Goal: Find specific page/section: Find specific page/section

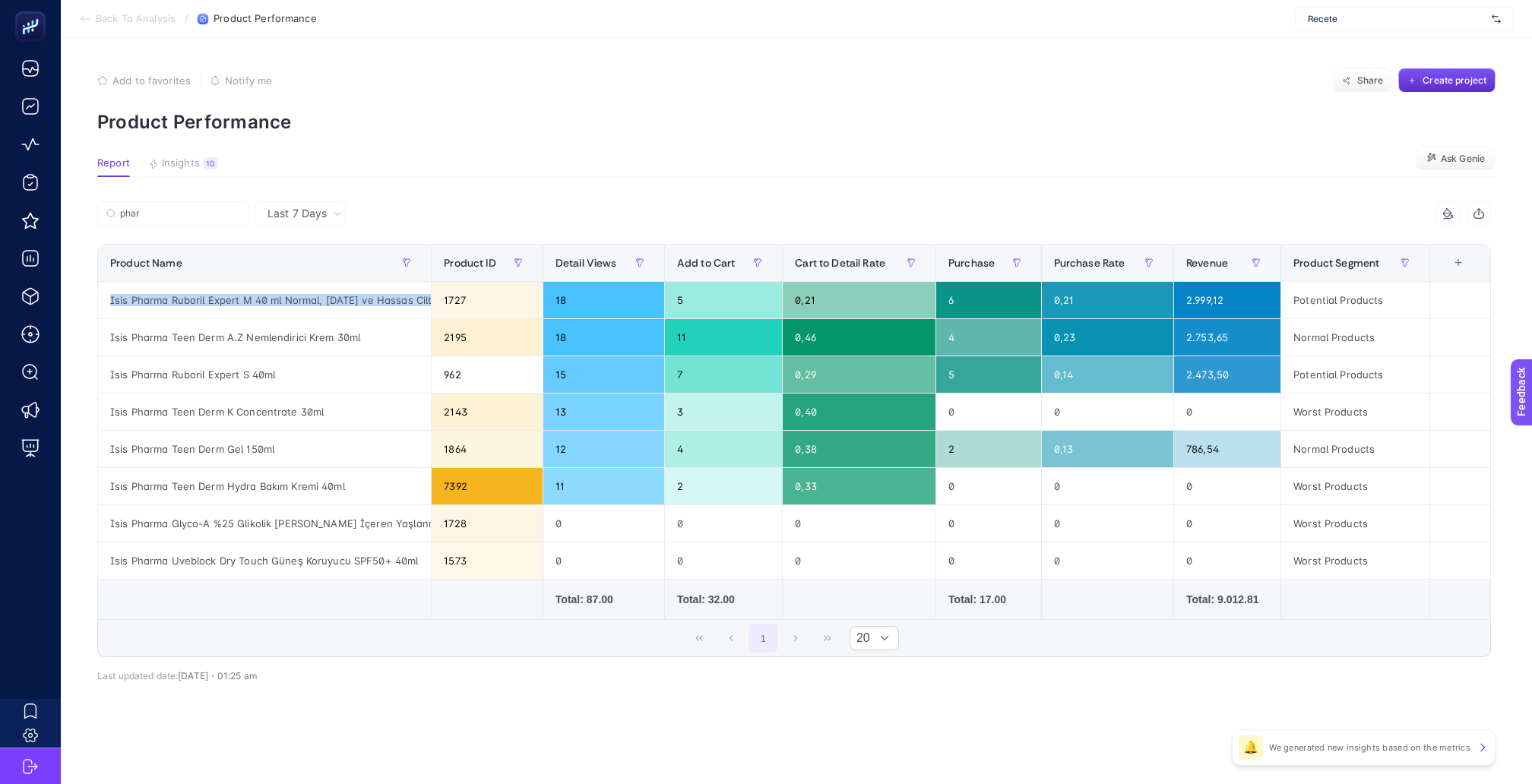
click at [1391, 15] on span "Recete" at bounding box center [1396, 19] width 178 height 12
type input "moev"
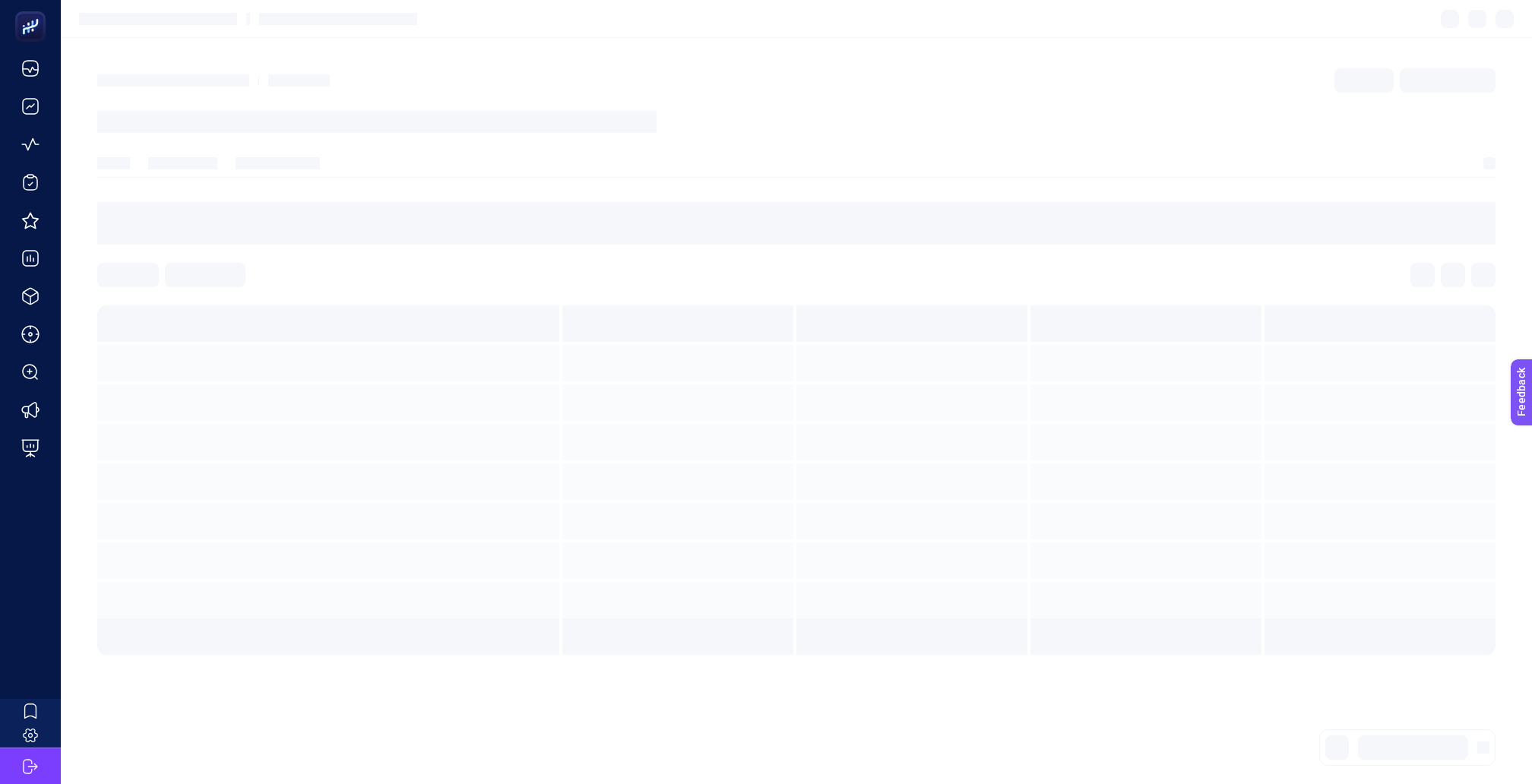
click at [1393, 36] on section at bounding box center [796, 19] width 1471 height 38
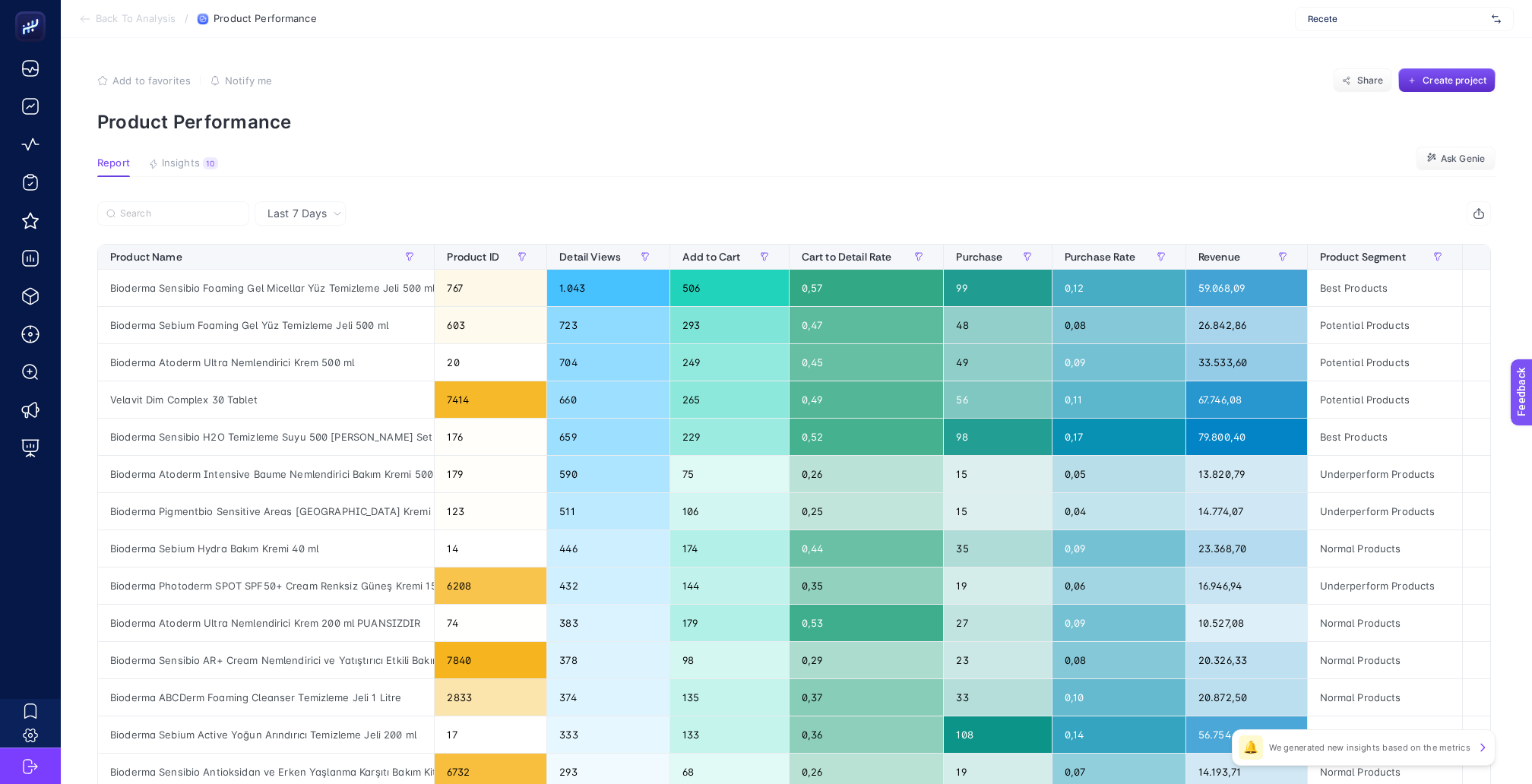
click at [1367, 21] on span "Recete" at bounding box center [1396, 19] width 178 height 12
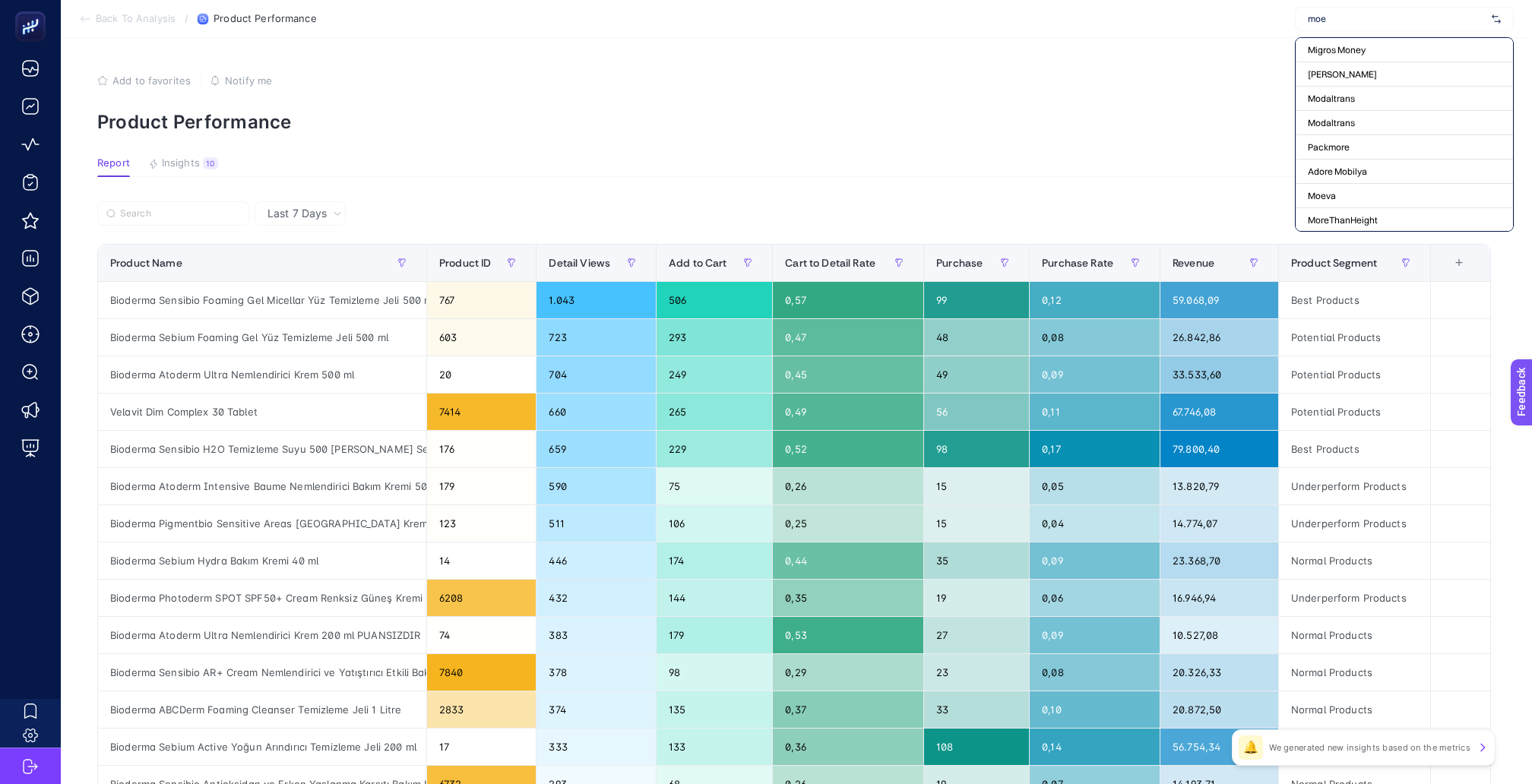
type input "moev"
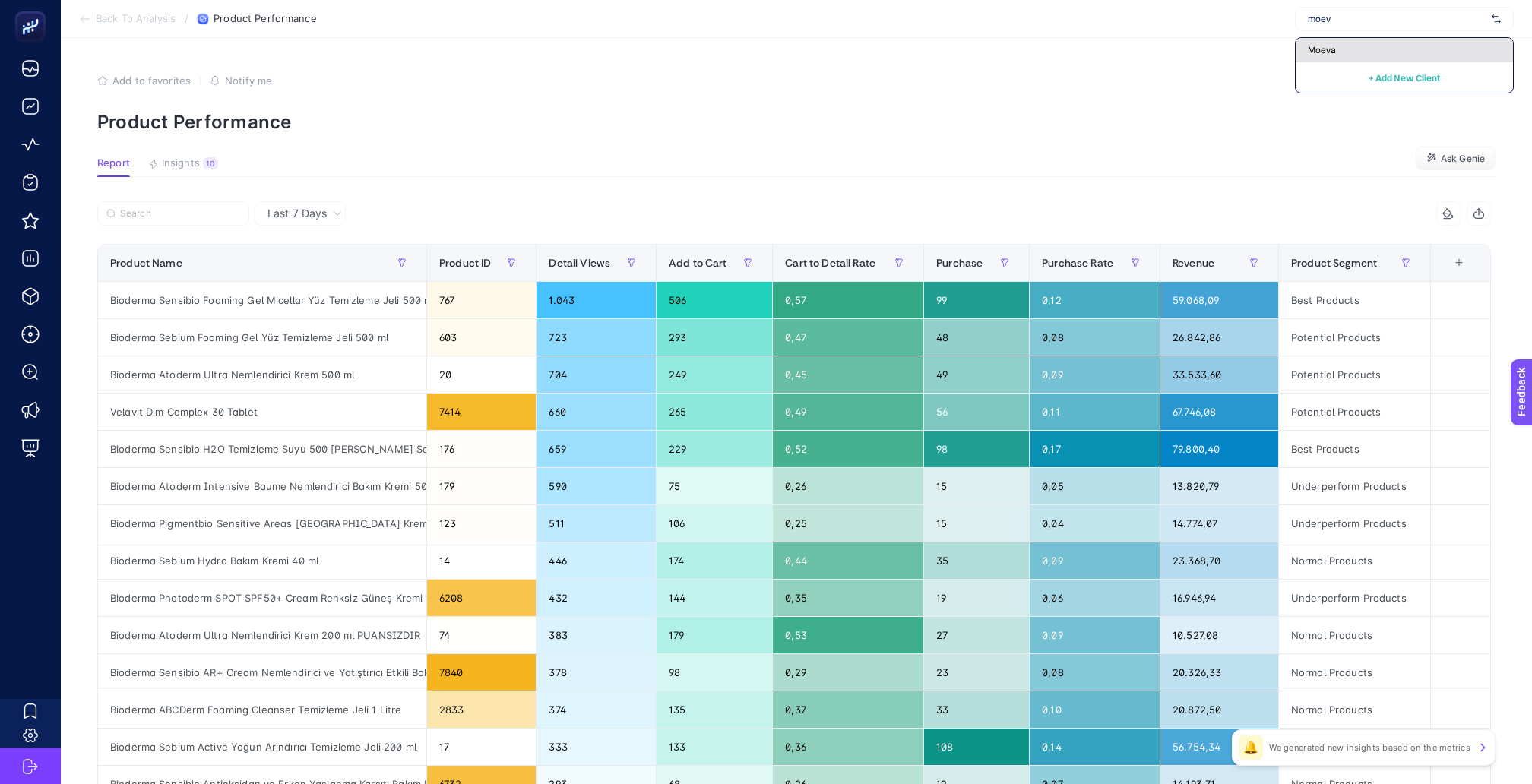
click at [1339, 56] on div "Moeva" at bounding box center [1404, 50] width 217 height 25
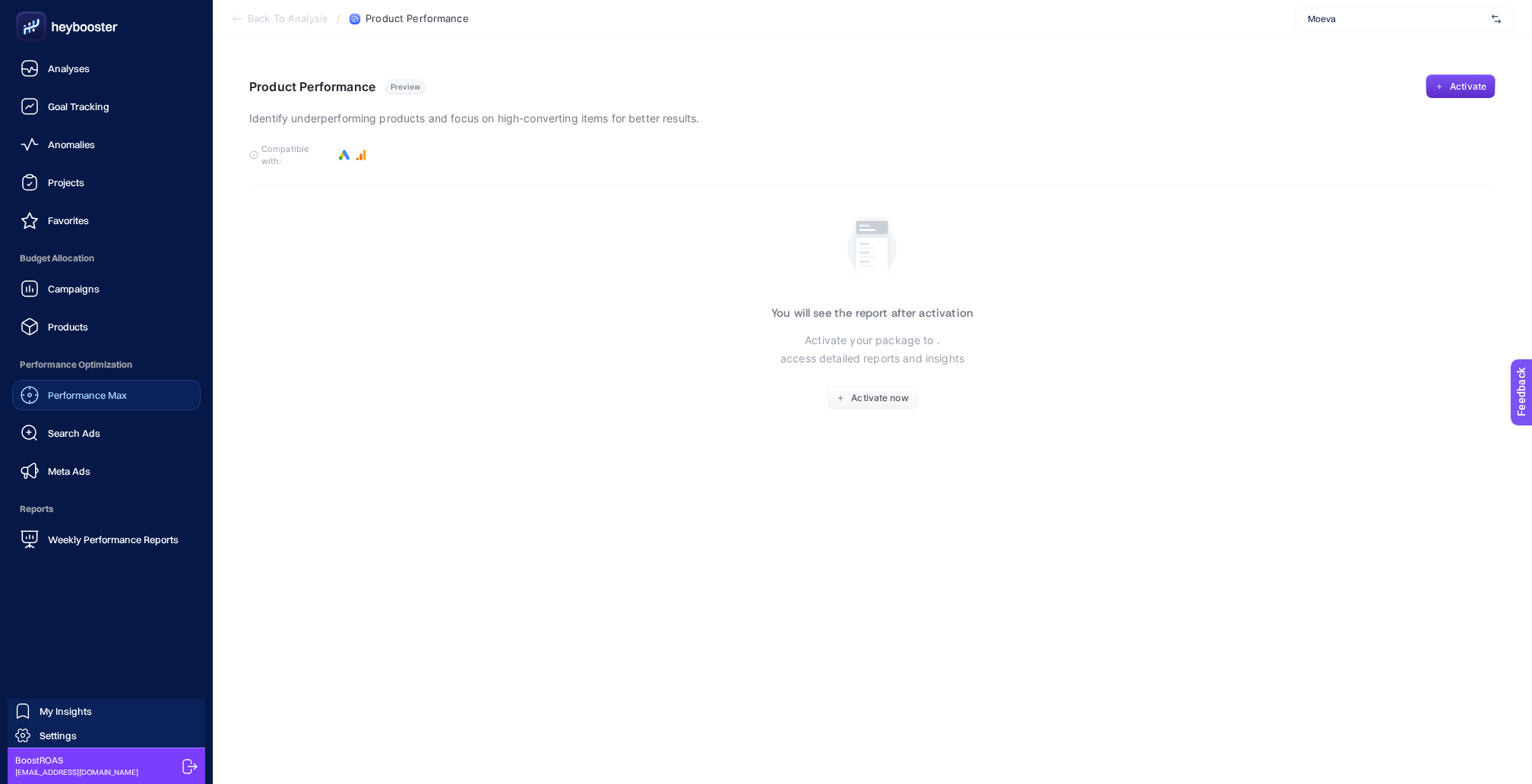
click at [74, 386] on div "Performance Max" at bounding box center [74, 394] width 106 height 19
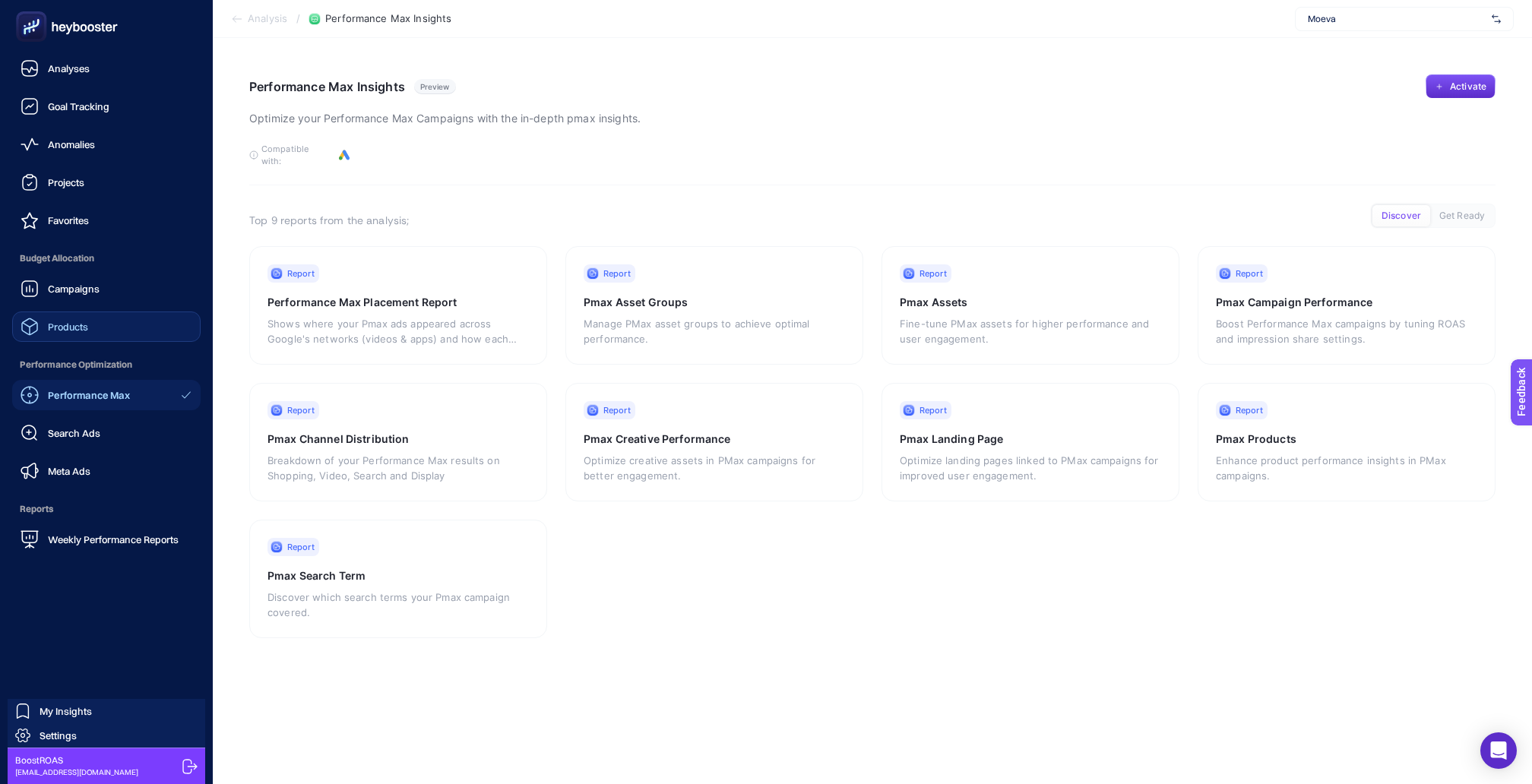
click at [66, 321] on span "Products" at bounding box center [68, 327] width 40 height 12
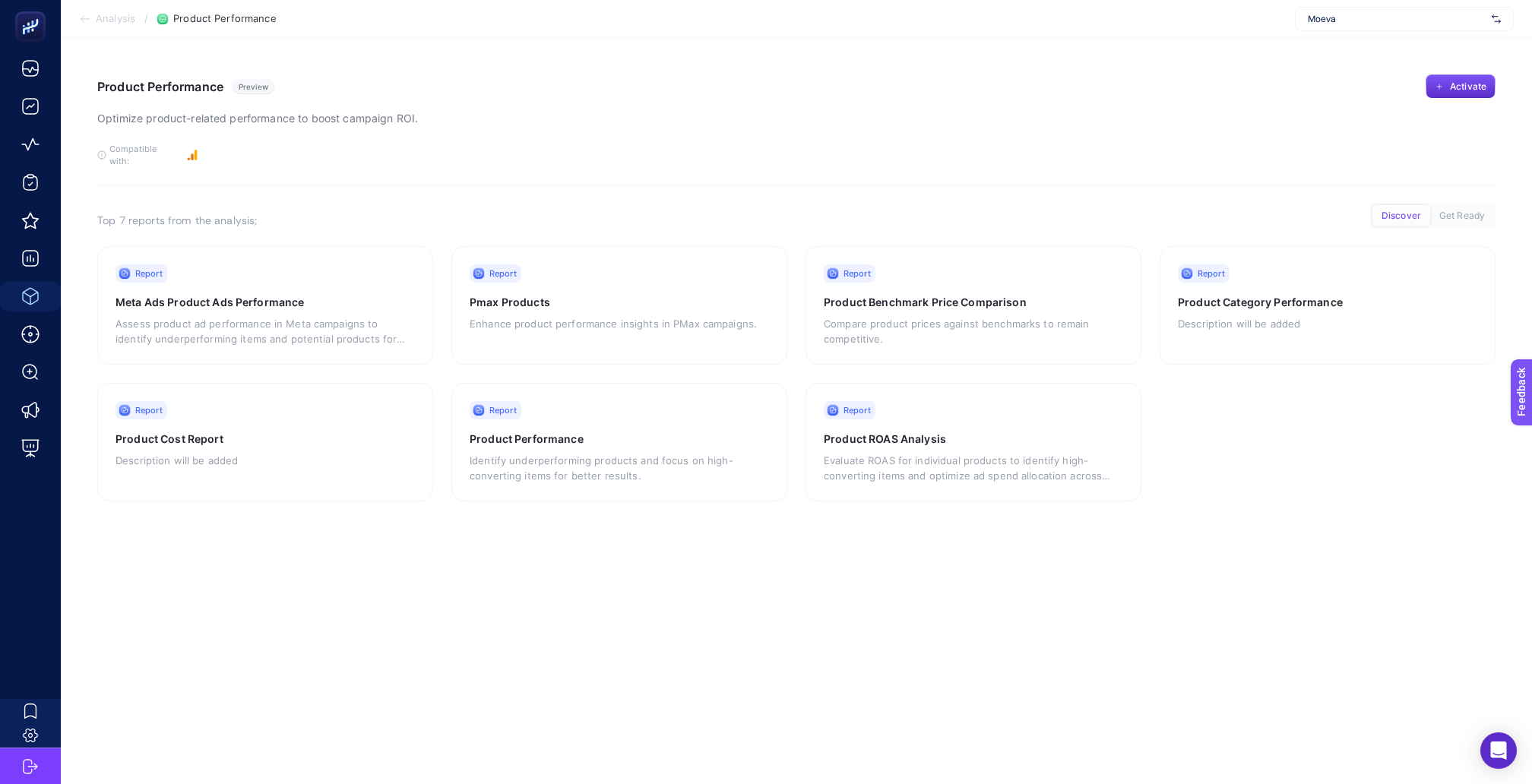
click at [1375, 12] on div "Moeva" at bounding box center [1404, 19] width 218 height 25
